Goal: Browse casually

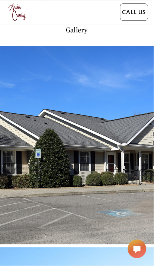
scroll to position [260, 0]
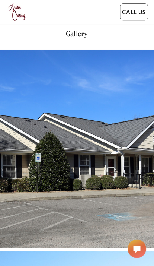
click at [97, 173] on img at bounding box center [77, 148] width 154 height 199
click at [94, 176] on img at bounding box center [77, 148] width 154 height 199
click at [73, 184] on img at bounding box center [77, 148] width 154 height 199
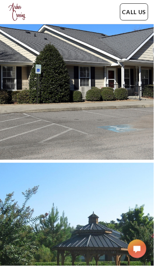
click at [123, 123] on img at bounding box center [77, 60] width 154 height 199
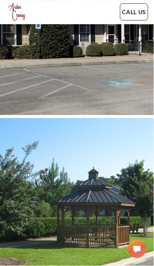
scroll to position [395, 0]
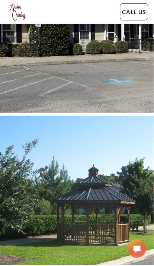
click at [128, 113] on img at bounding box center [77, 13] width 154 height 199
click at [125, 108] on img at bounding box center [77, 13] width 154 height 199
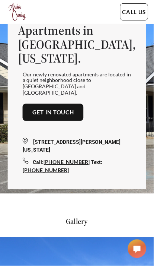
scroll to position [72, 0]
